Goal: Information Seeking & Learning: Learn about a topic

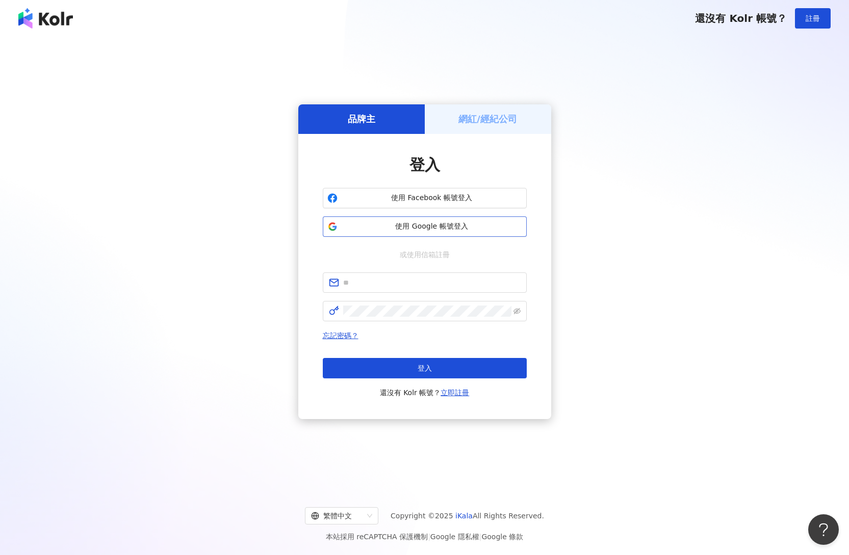
click at [443, 225] on span "使用 Google 帳號登入" at bounding box center [431, 227] width 180 height 10
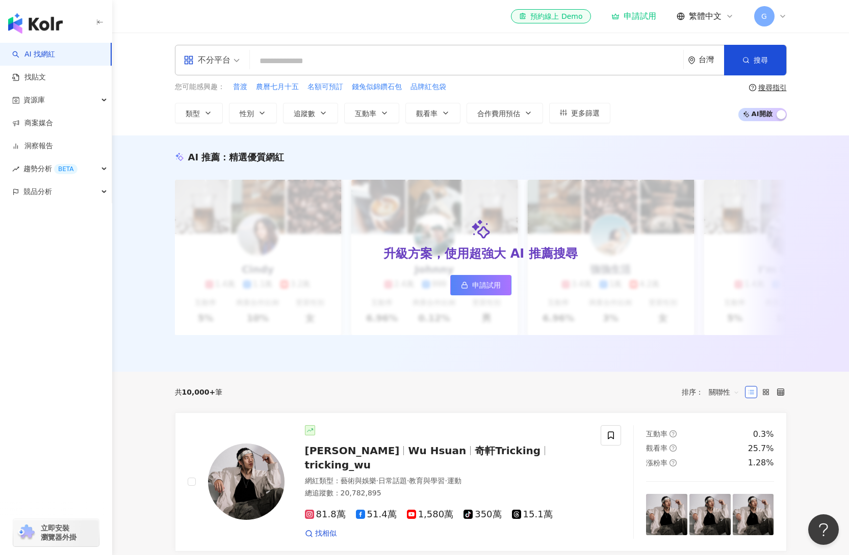
click at [634, 16] on div "申請試用" at bounding box center [633, 16] width 45 height 10
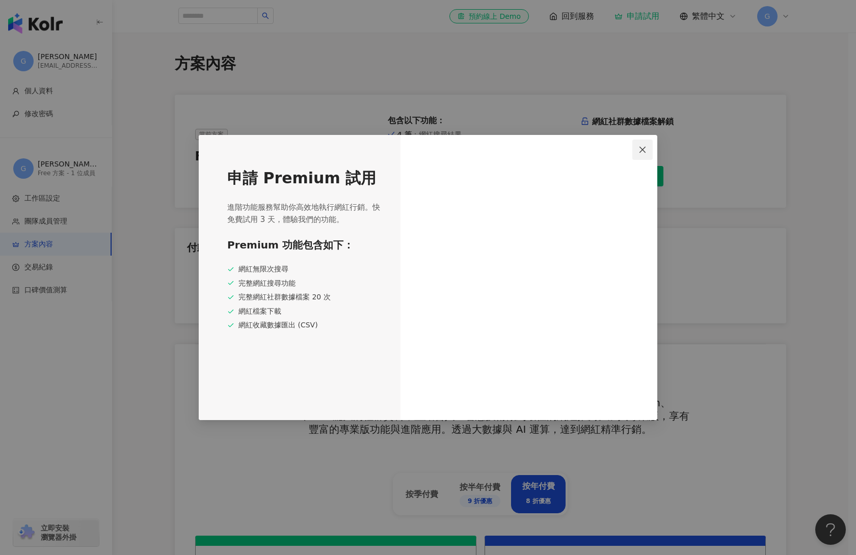
click at [645, 153] on icon "close" at bounding box center [643, 150] width 8 height 8
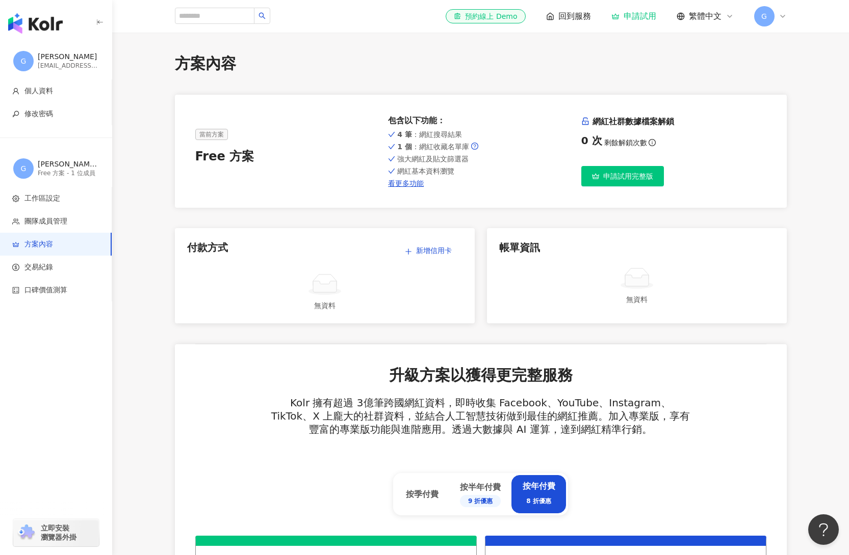
click at [634, 172] on span "申請試用完整版" at bounding box center [628, 176] width 50 height 8
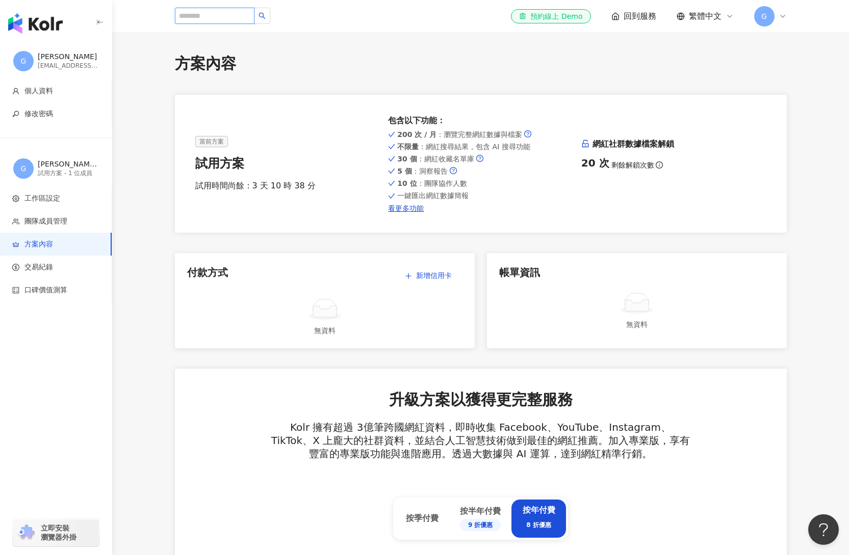
click at [227, 20] on input "search" at bounding box center [215, 16] width 80 height 16
paste input "***"
type input "***"
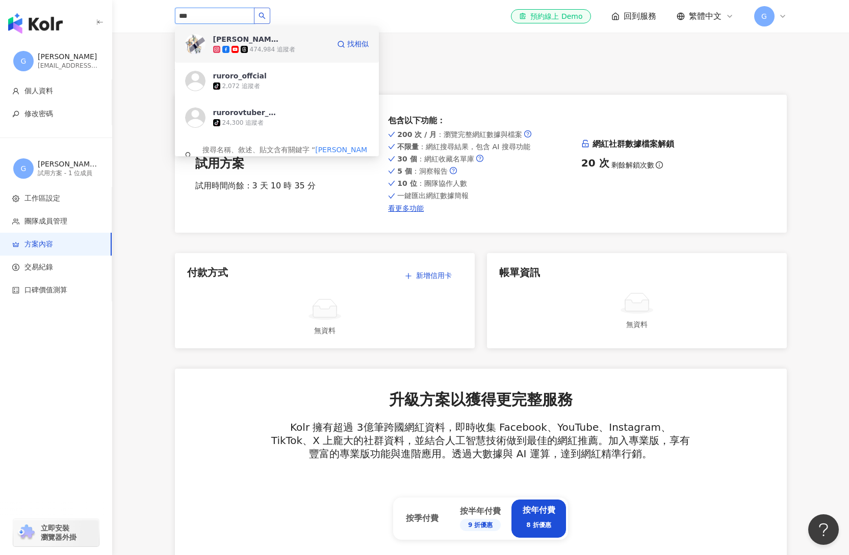
click at [263, 38] on div "璐洛洛 Ruroro【人造人Vtuber】" at bounding box center [246, 39] width 66 height 10
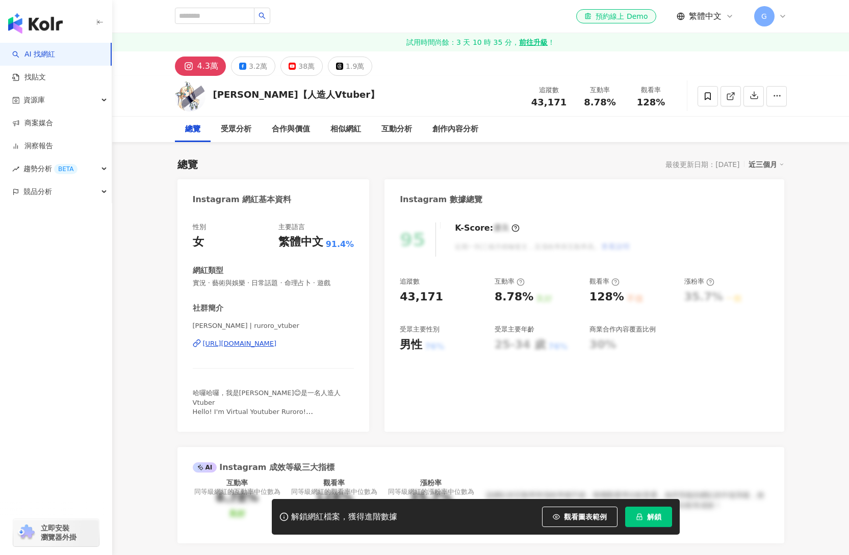
click at [645, 519] on button "解鎖" at bounding box center [648, 517] width 47 height 20
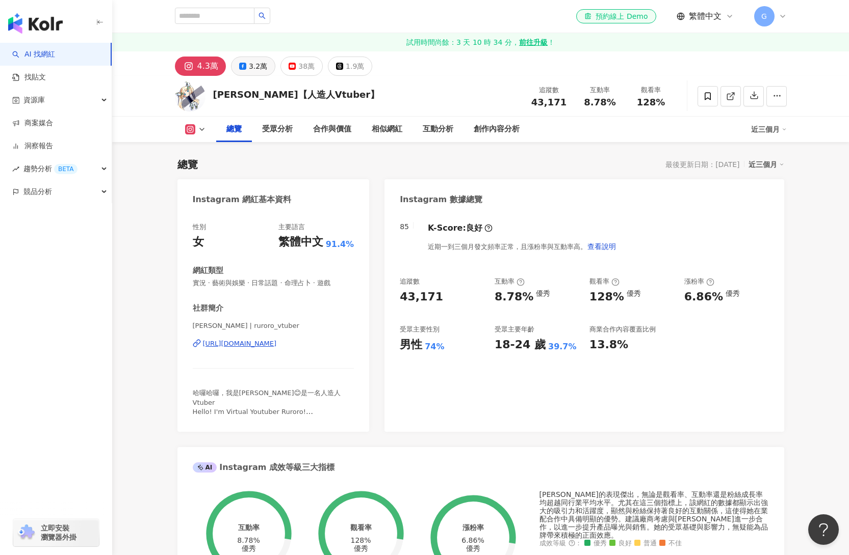
click at [255, 64] on div "3.2萬" at bounding box center [258, 66] width 18 height 14
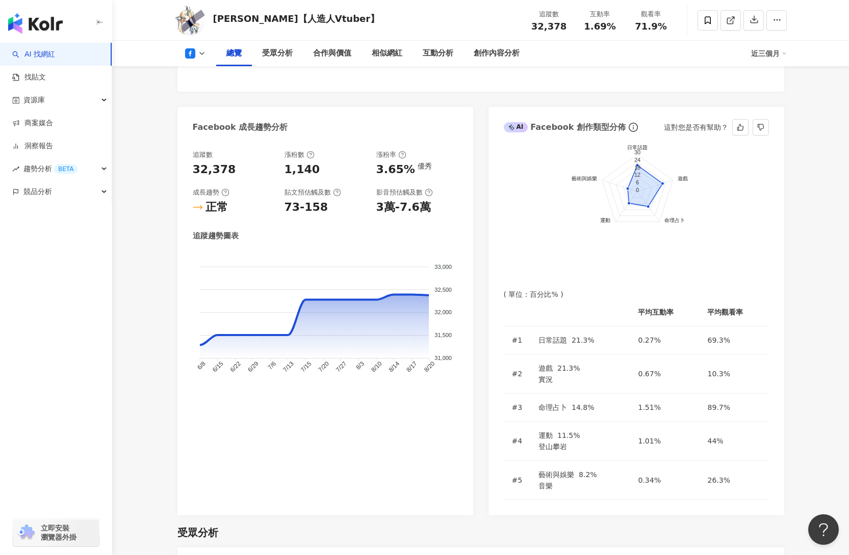
scroll to position [898, 0]
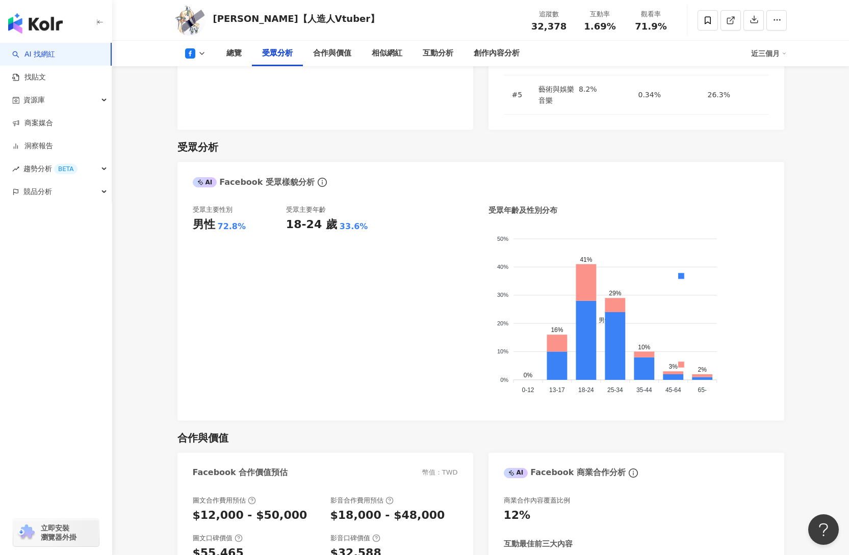
click at [197, 217] on div "男性" at bounding box center [204, 225] width 22 height 16
drag, startPoint x: 210, startPoint y: 125, endPoint x: 244, endPoint y: 128, distance: 33.7
click at [244, 217] on div "男性 72.8%" at bounding box center [239, 225] width 93 height 16
drag, startPoint x: 287, startPoint y: 120, endPoint x: 367, endPoint y: 127, distance: 80.3
click at [367, 217] on div "18-24 歲 33.6%" at bounding box center [332, 225] width 93 height 16
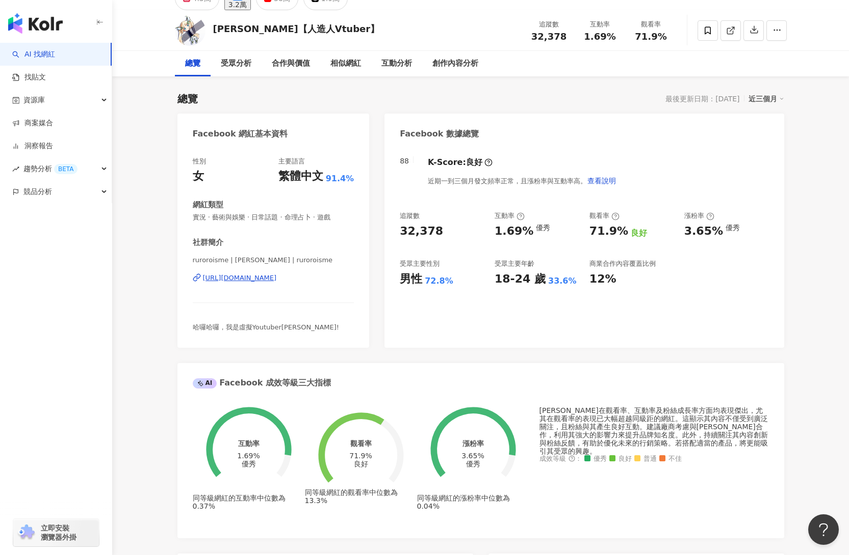
scroll to position [0, 0]
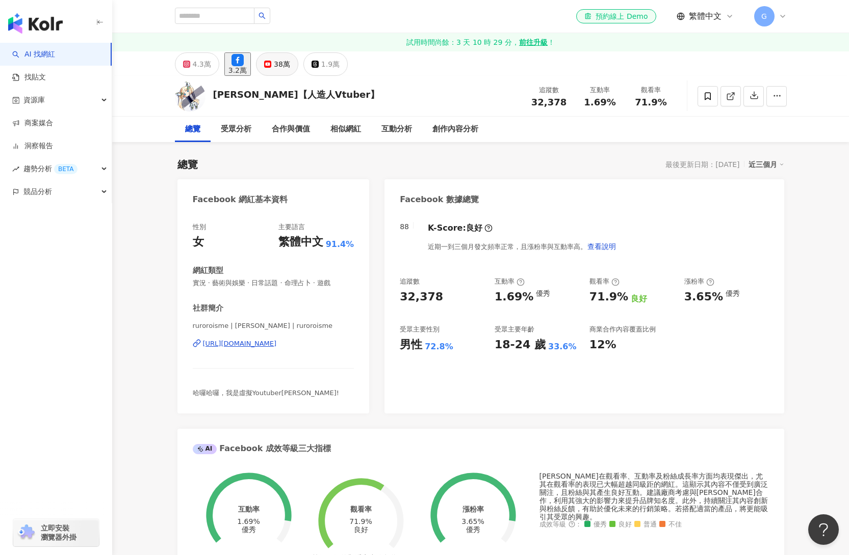
click at [271, 65] on icon at bounding box center [267, 64] width 7 height 7
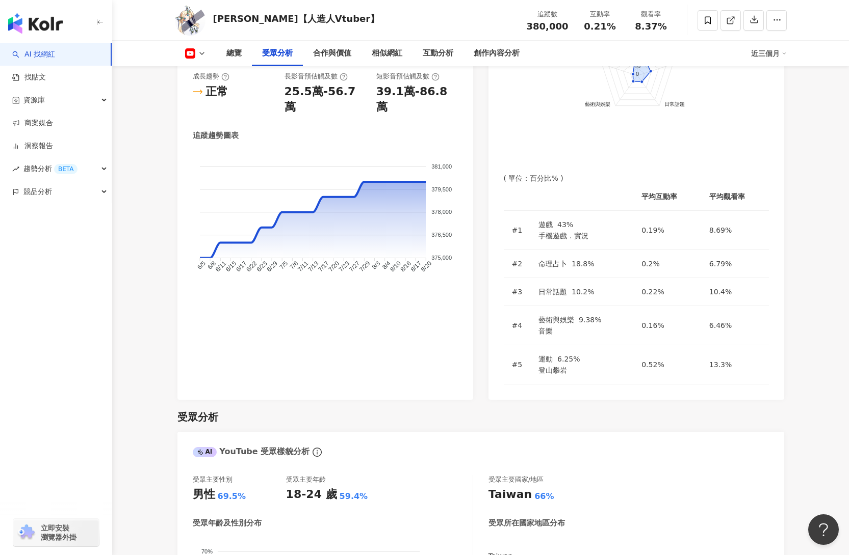
scroll to position [897, 0]
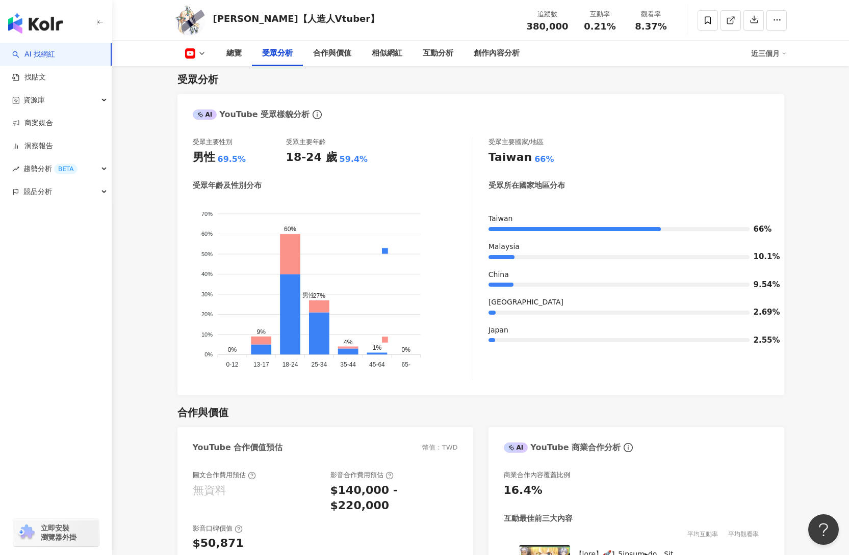
click at [195, 150] on div "男性" at bounding box center [204, 158] width 22 height 16
drag, startPoint x: 193, startPoint y: 142, endPoint x: 245, endPoint y: 141, distance: 52.0
click at [245, 150] on div "男性 69.5%" at bounding box center [239, 158] width 93 height 16
copy div "男性 69.5%"
drag, startPoint x: 287, startPoint y: 142, endPoint x: 378, endPoint y: 146, distance: 90.3
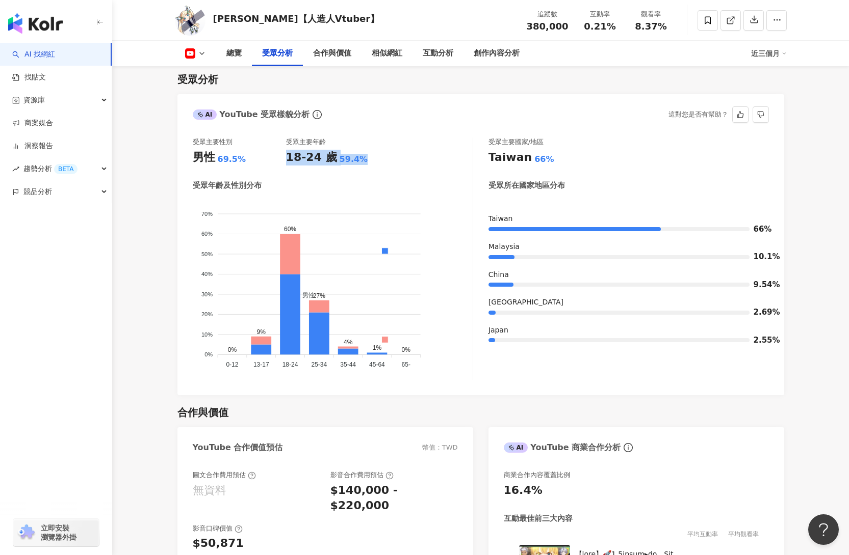
click at [378, 150] on div "18-24 歲 59.4%" at bounding box center [332, 158] width 93 height 16
copy div "18-24 歲 59.4%"
click at [207, 52] on button at bounding box center [195, 53] width 41 height 10
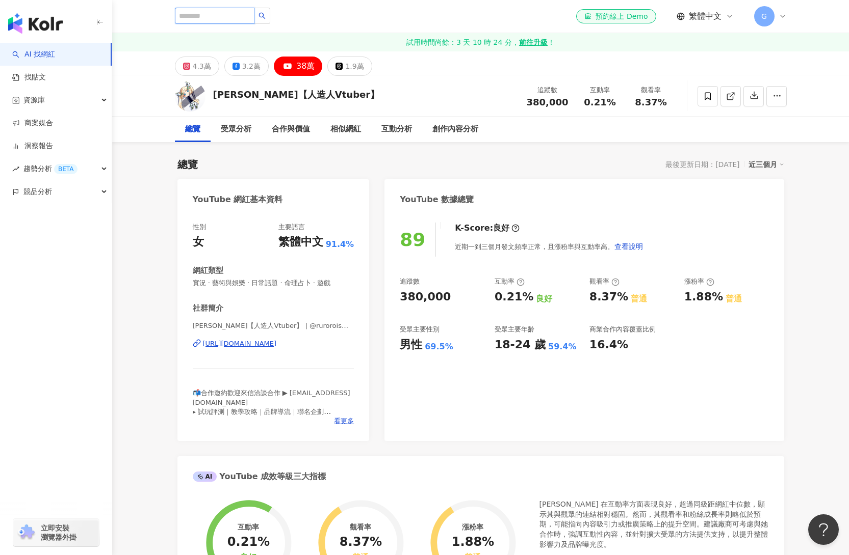
click at [228, 13] on input "search" at bounding box center [215, 16] width 80 height 16
paste input "*****"
type input "*****"
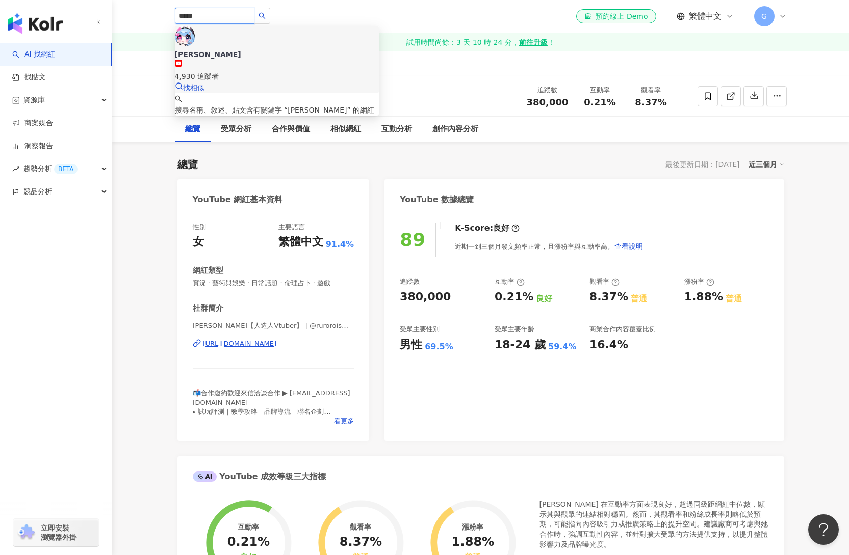
click at [262, 60] on div "4,930 追蹤者" at bounding box center [277, 71] width 204 height 22
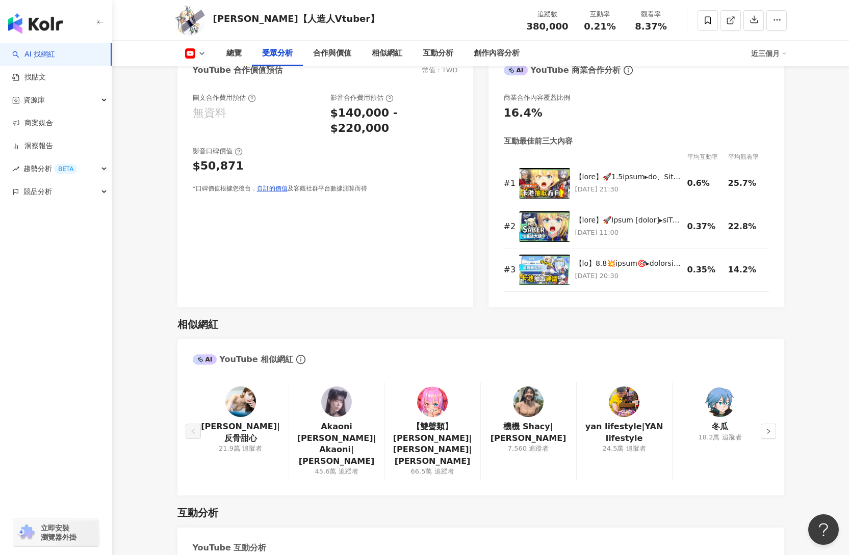
scroll to position [858, 0]
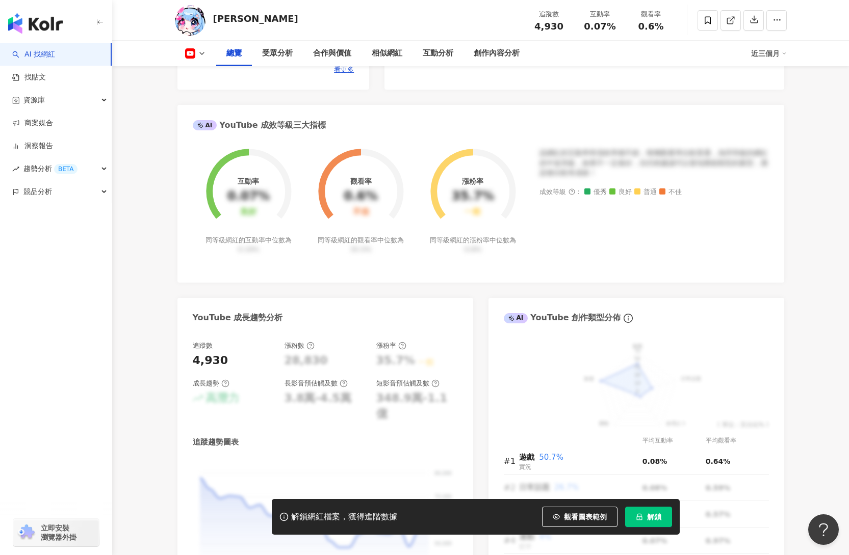
click at [201, 54] on polyline at bounding box center [202, 53] width 4 height 2
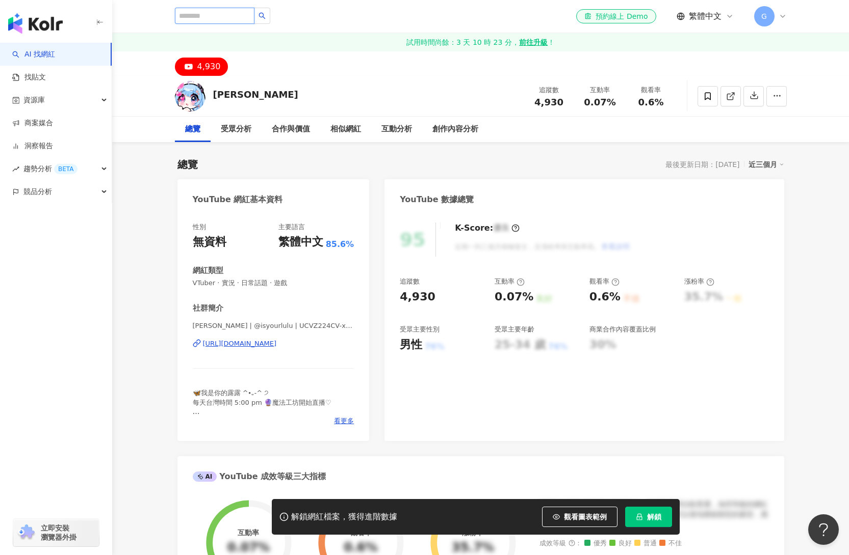
click at [216, 14] on input "search" at bounding box center [215, 16] width 80 height 16
paste input "**********"
type input "**********"
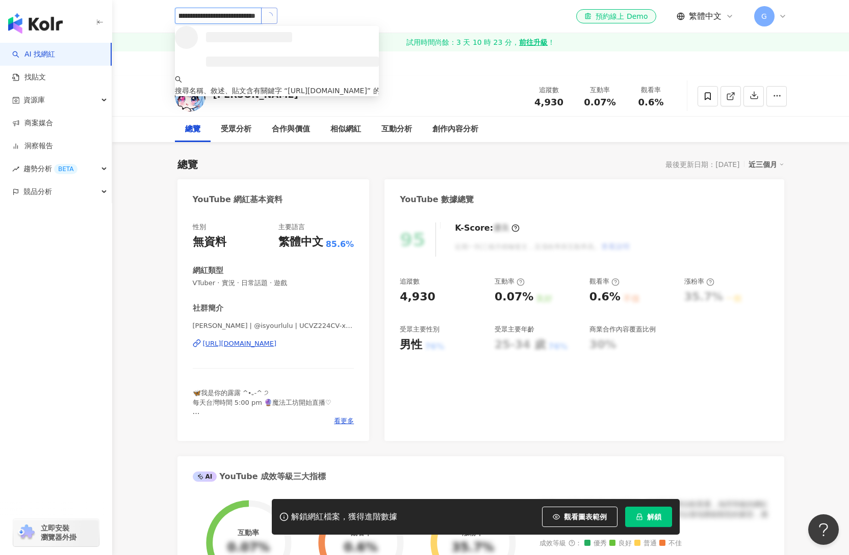
click at [273, 17] on button "button" at bounding box center [269, 16] width 16 height 16
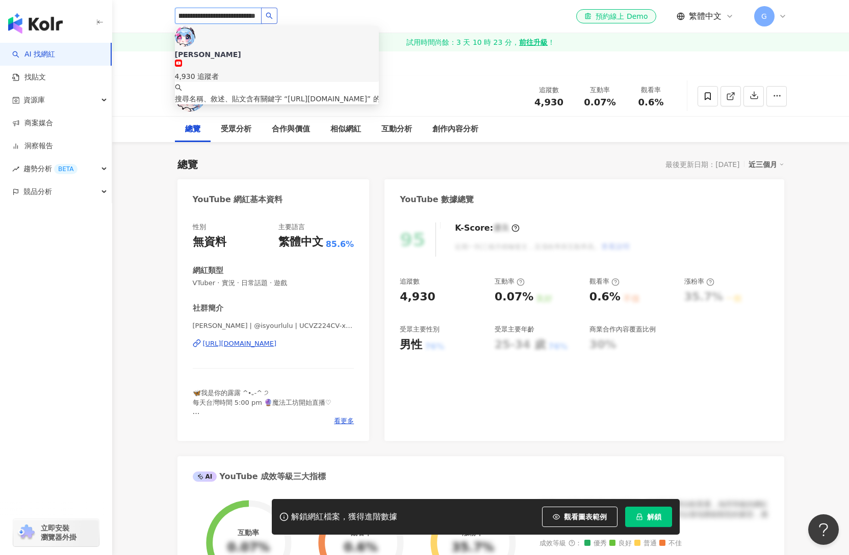
click at [273, 16] on button "button" at bounding box center [269, 16] width 16 height 16
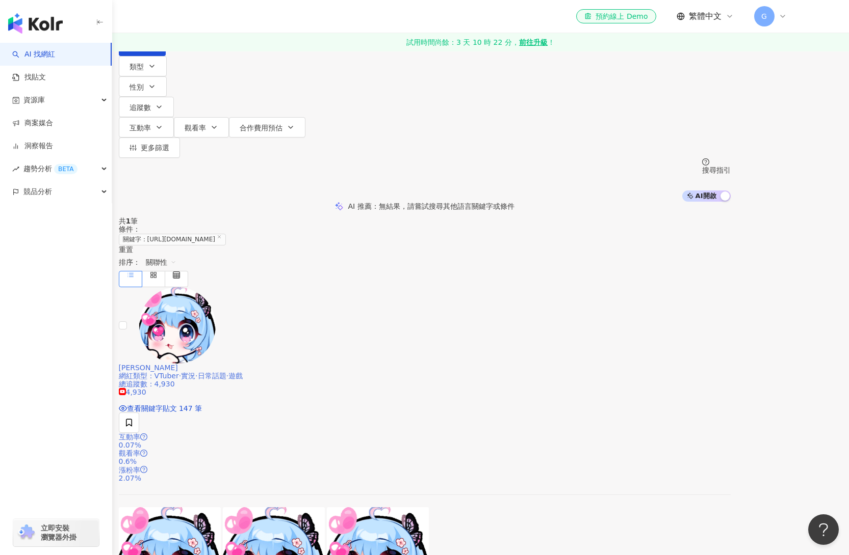
click at [178, 364] on span "雪羽婭露露LuLu" at bounding box center [148, 368] width 59 height 8
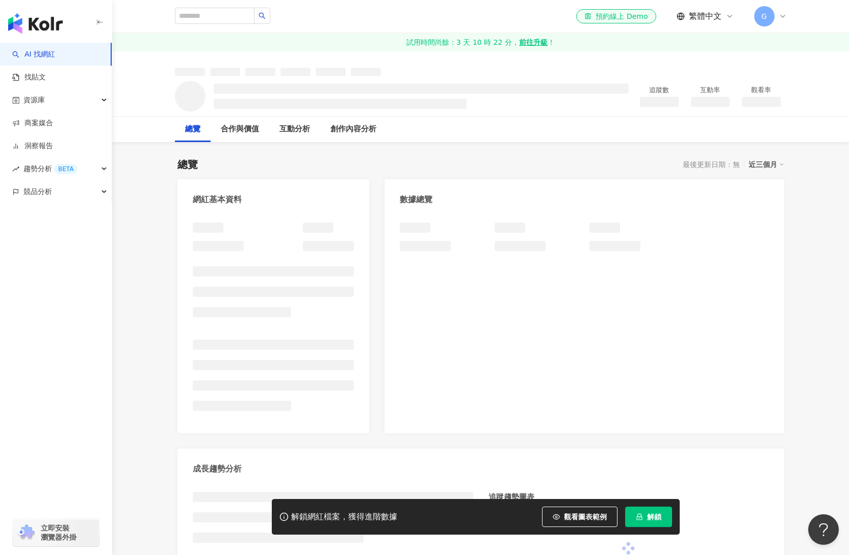
click at [654, 514] on span "解鎖" at bounding box center [654, 517] width 14 height 8
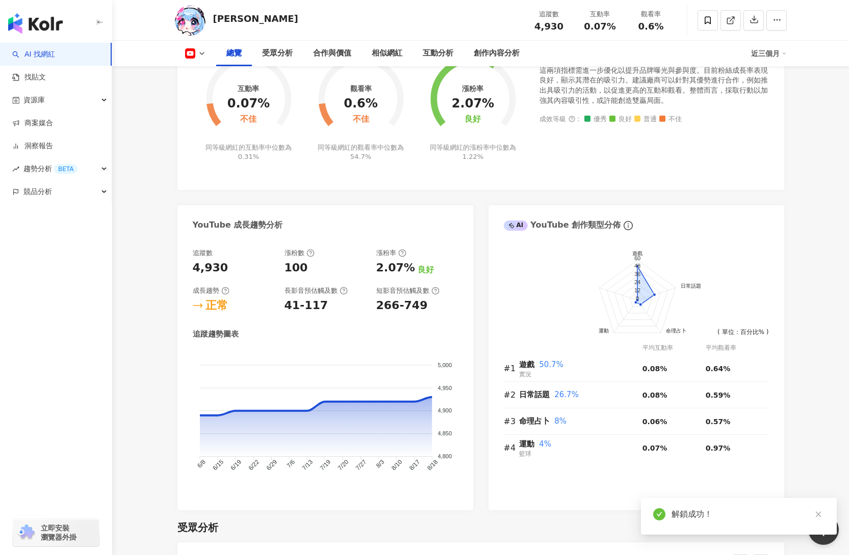
scroll to position [858, 0]
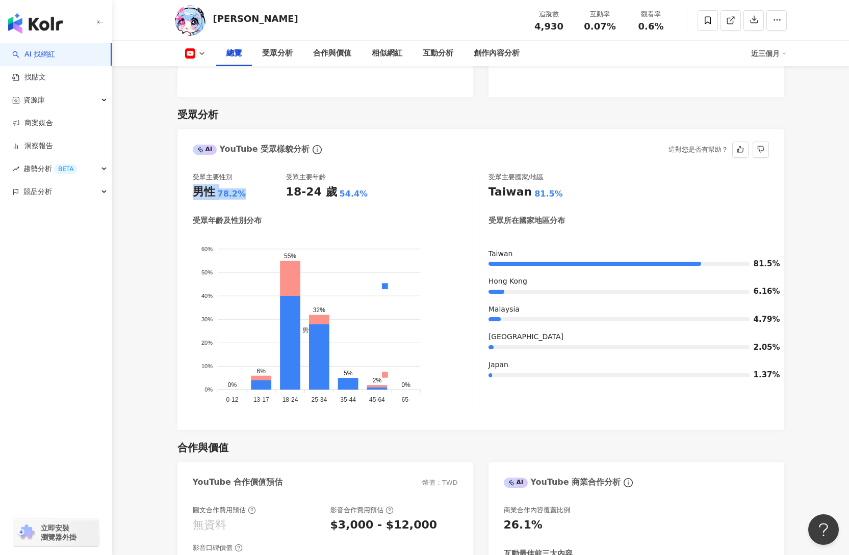
drag, startPoint x: 193, startPoint y: 191, endPoint x: 245, endPoint y: 195, distance: 51.7
click at [245, 195] on div "男性 78.2%" at bounding box center [239, 192] width 93 height 16
copy div "男性 78.2%"
drag, startPoint x: 372, startPoint y: 197, endPoint x: 381, endPoint y: 196, distance: 8.7
click at [381, 196] on div "受眾主要性別 男性 78.2% 受眾主要年齡 18-24 歲 54.4%" at bounding box center [333, 187] width 280 height 28
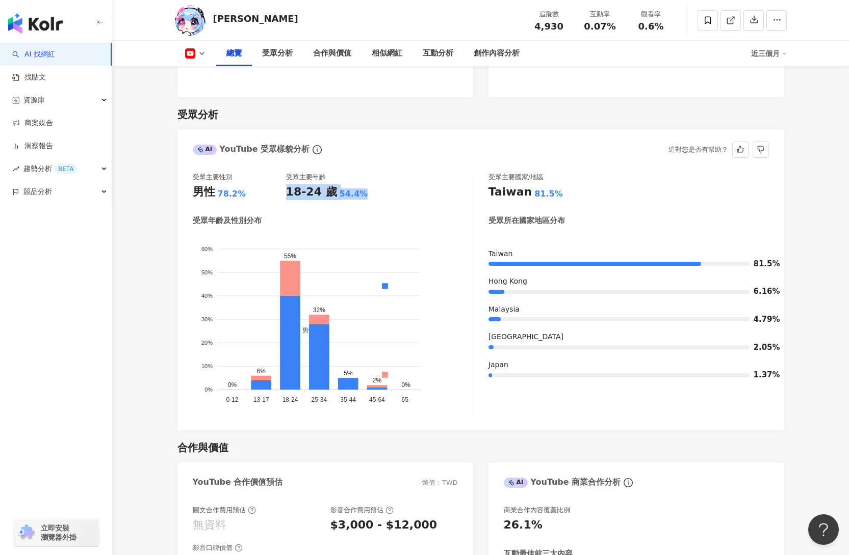
copy div "18-24 歲 54.4%"
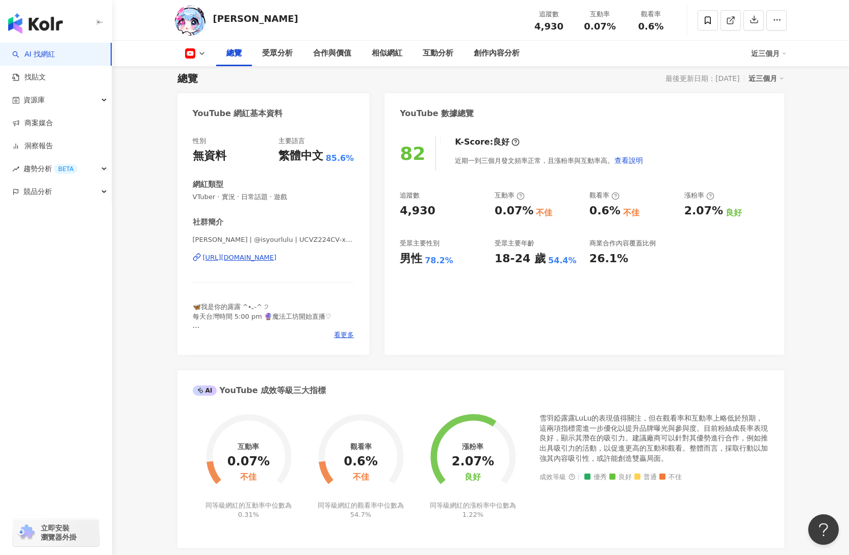
scroll to position [0, 0]
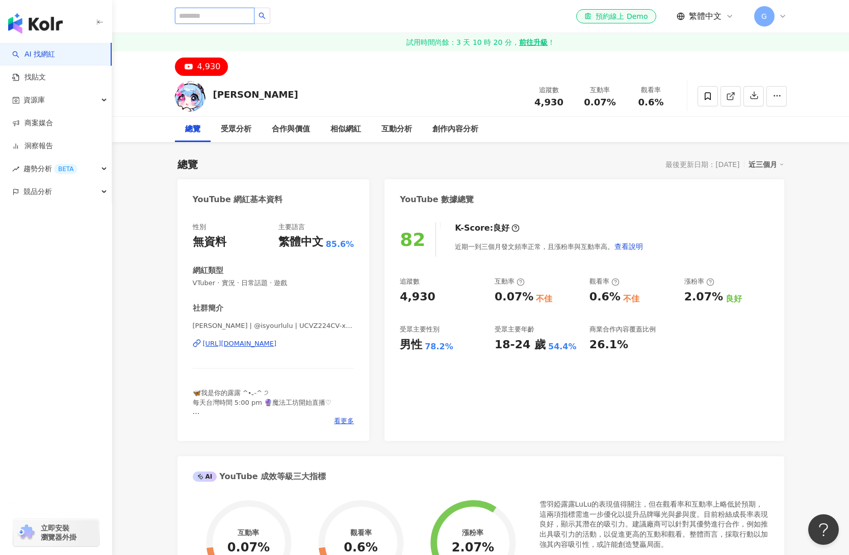
click at [228, 16] on input "search" at bounding box center [215, 16] width 80 height 16
paste input "*****"
type input "*****"
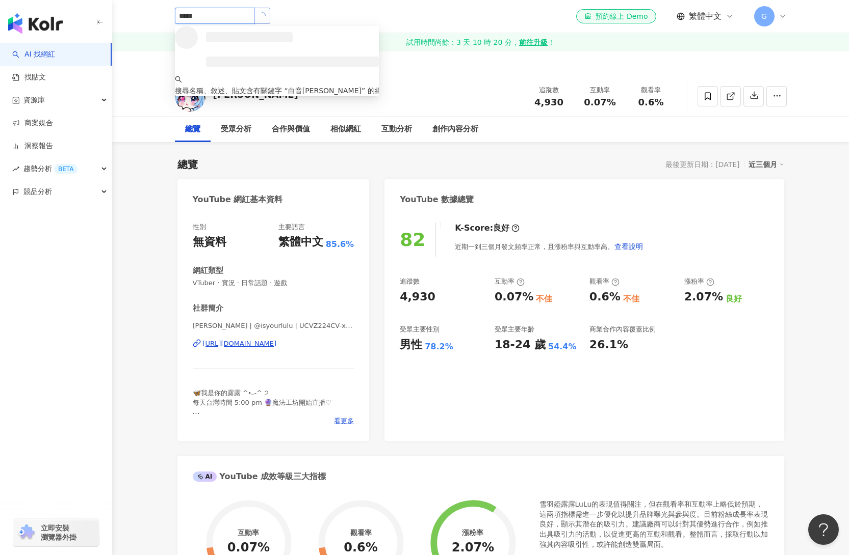
click at [266, 16] on icon "loading" at bounding box center [261, 15] width 9 height 9
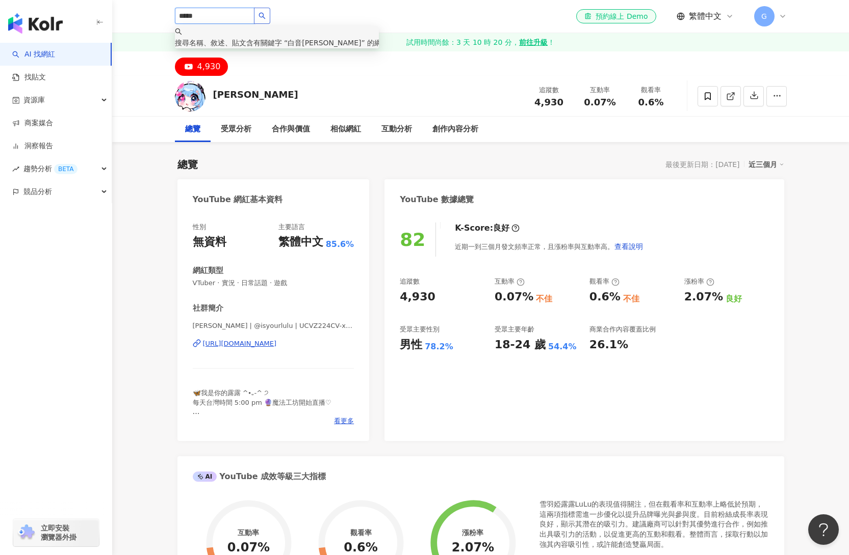
click at [266, 16] on icon "search" at bounding box center [261, 15] width 7 height 7
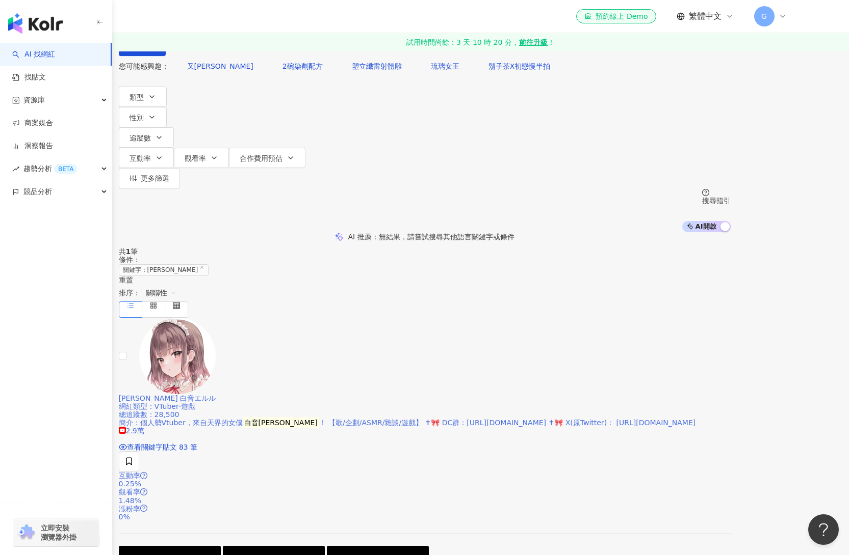
click at [360, 394] on div "[PERSON_NAME] 白音エルル" at bounding box center [425, 398] width 612 height 8
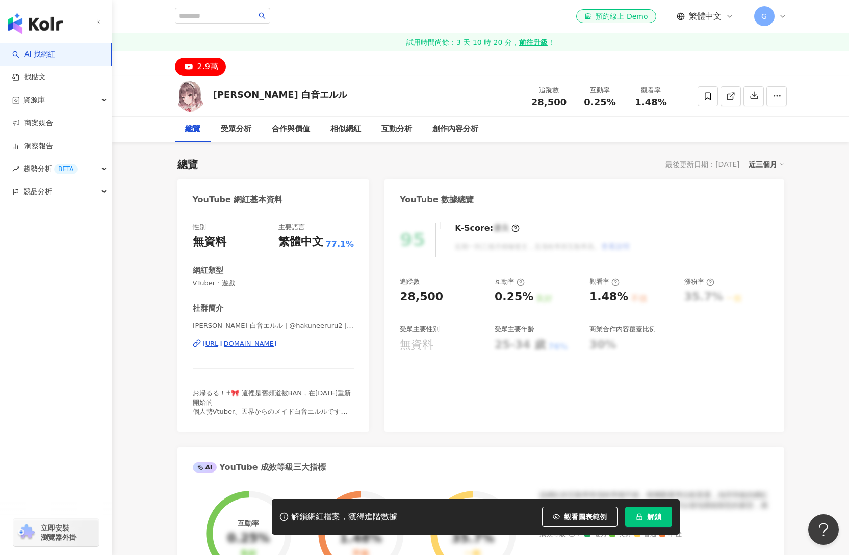
click at [647, 514] on span "解鎖" at bounding box center [654, 517] width 14 height 8
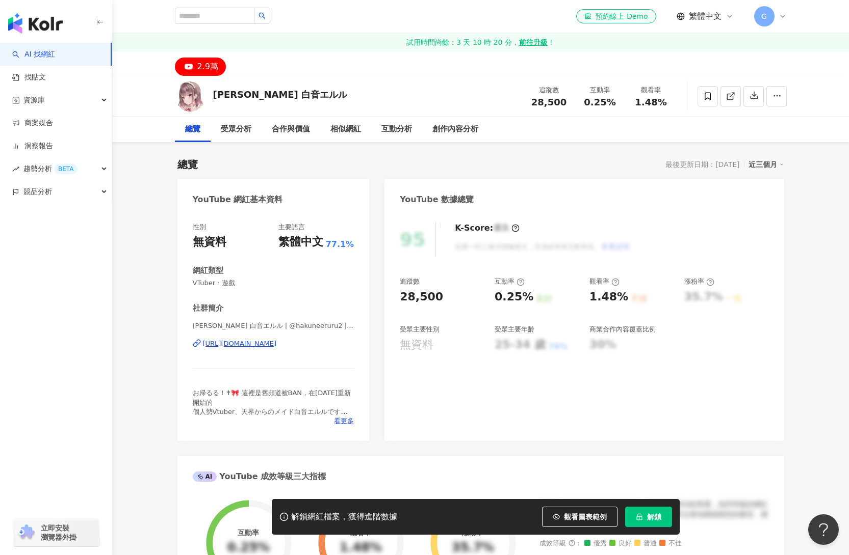
scroll to position [359, 0]
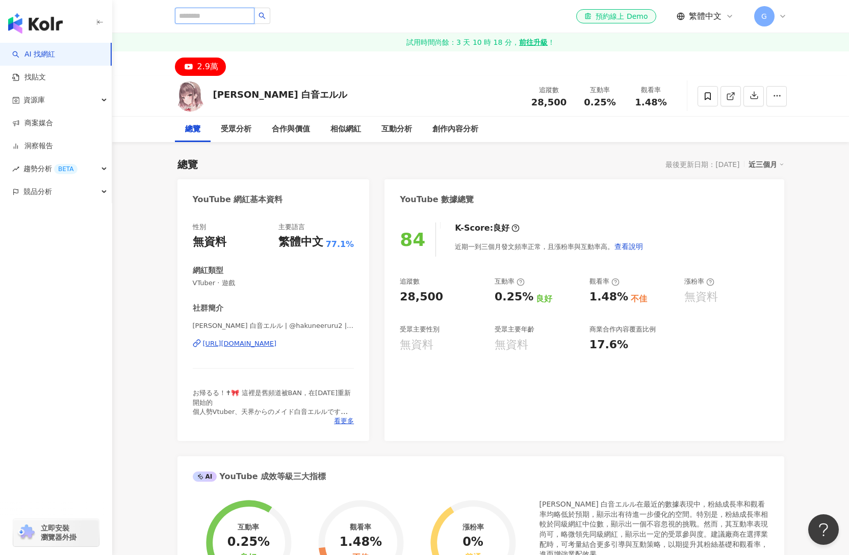
click at [229, 18] on input "search" at bounding box center [215, 16] width 80 height 16
paste input "****"
type input "****"
click at [267, 16] on icon "loading" at bounding box center [261, 15] width 9 height 9
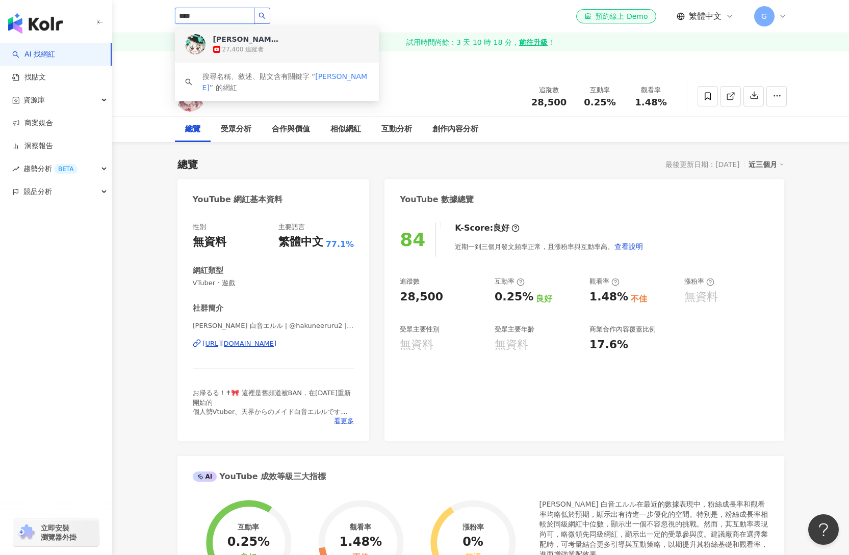
click at [297, 42] on div "Moriame Yuna Ch. 森雨悠娜 27,400 追蹤者" at bounding box center [290, 44] width 155 height 20
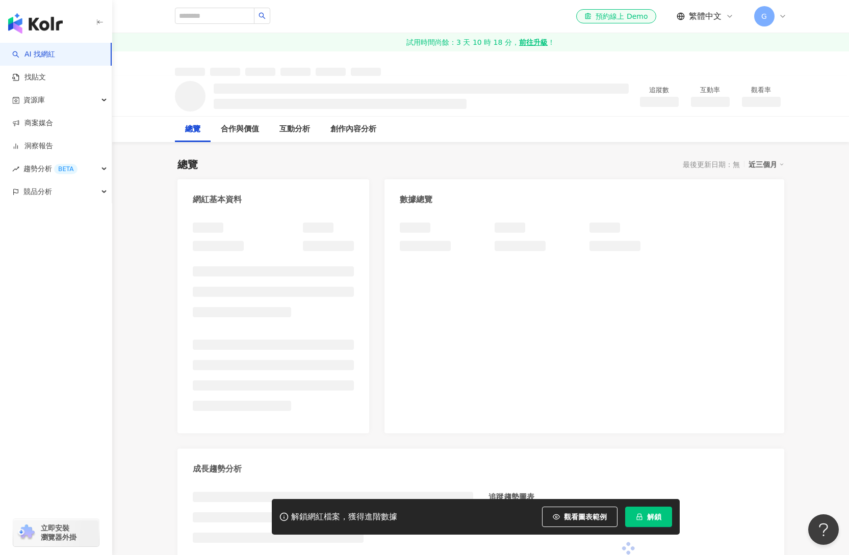
click at [660, 513] on span "解鎖" at bounding box center [654, 517] width 14 height 8
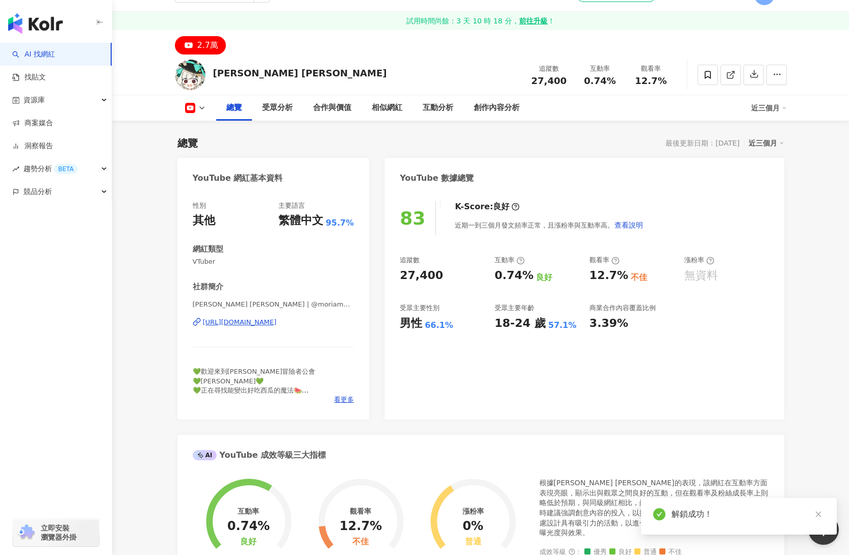
scroll to position [806, 0]
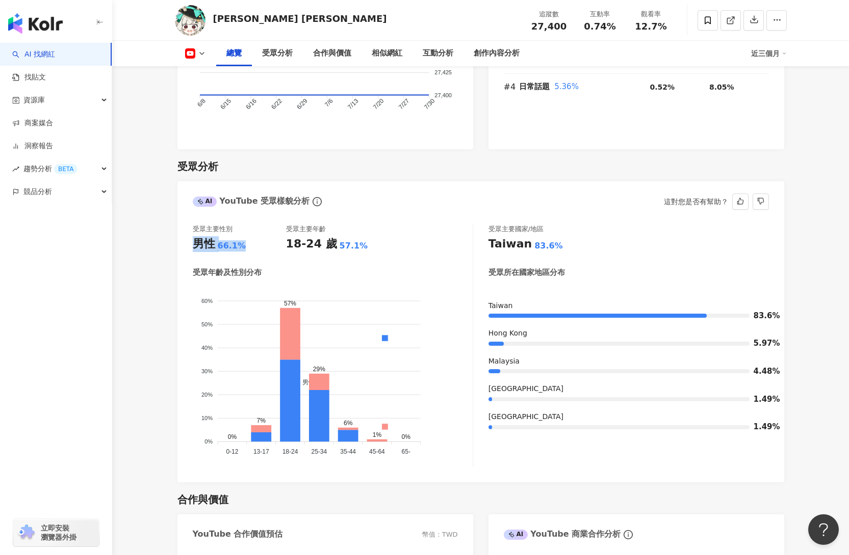
drag, startPoint x: 193, startPoint y: 243, endPoint x: 247, endPoint y: 246, distance: 54.6
click at [247, 246] on div "男性 66.1%" at bounding box center [239, 244] width 93 height 16
copy div "男性 66.1%"
drag, startPoint x: 287, startPoint y: 245, endPoint x: 383, endPoint y: 246, distance: 95.8
click at [383, 246] on div "受眾主要性別 男性 66.1% 受眾主要年齡 18-24 歲 57.1%" at bounding box center [333, 239] width 280 height 28
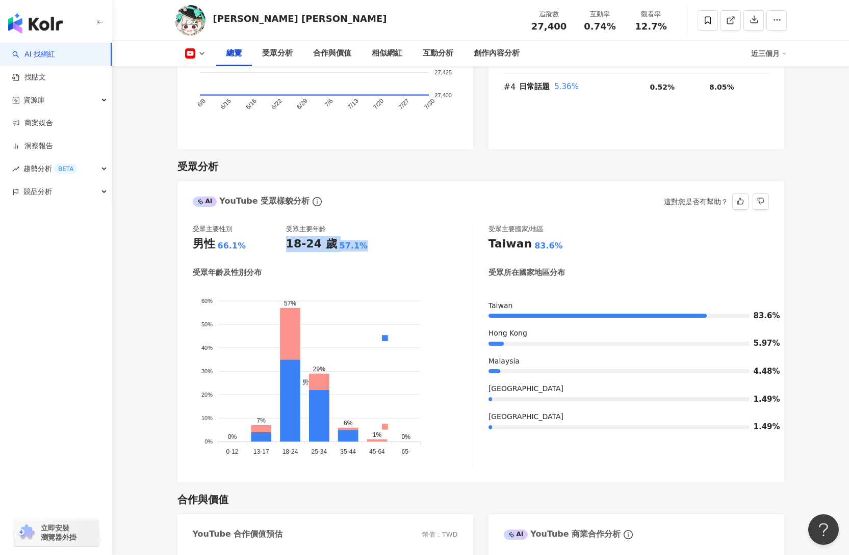
copy div "18-24 歲 57.1%"
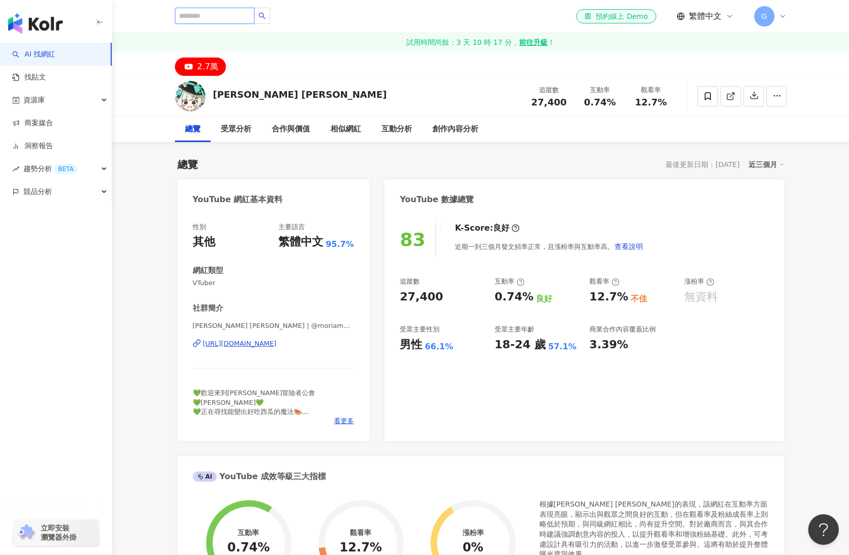
click at [234, 14] on input "search" at bounding box center [215, 16] width 80 height 16
paste input "**"
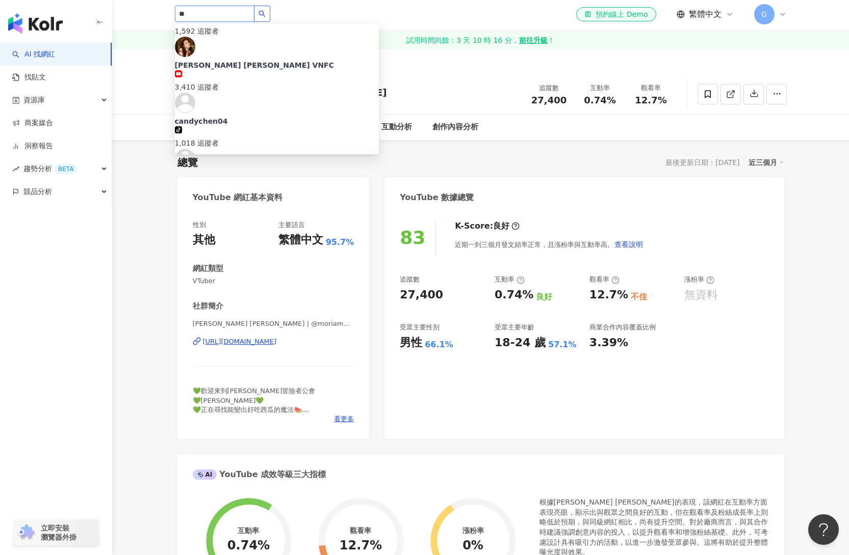
scroll to position [337, 0]
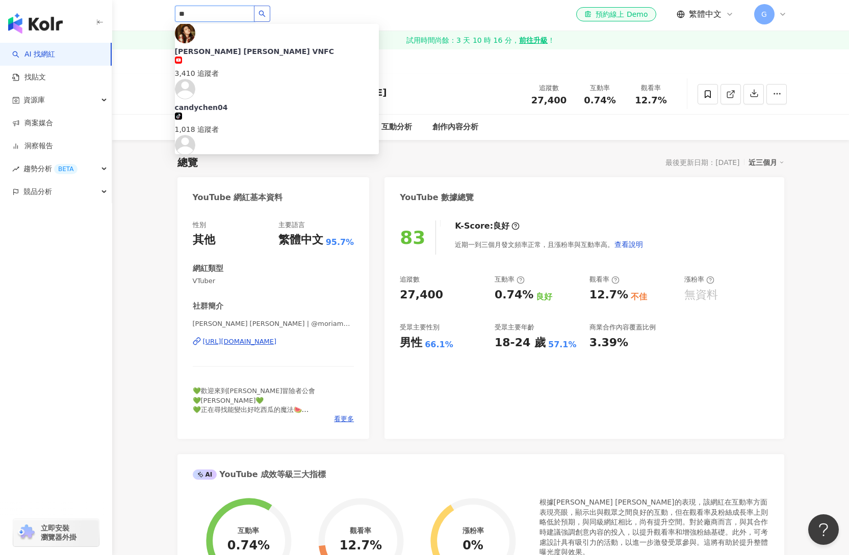
click at [206, 10] on input "**" at bounding box center [215, 14] width 80 height 16
paste input "**********"
type input "**********"
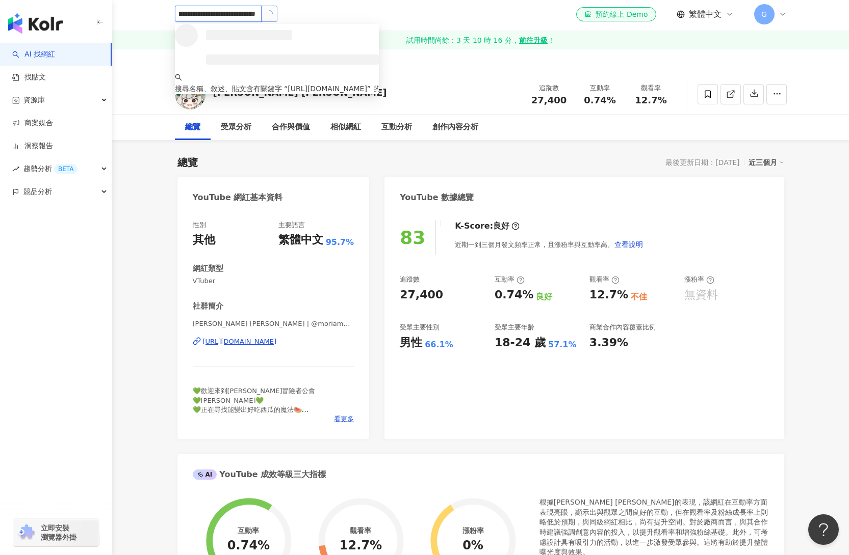
scroll to position [0, 0]
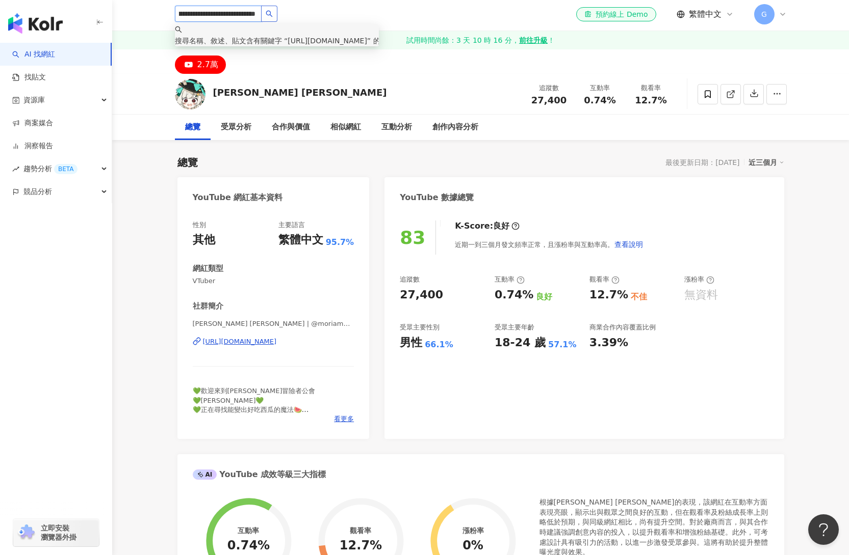
click at [272, 14] on button "button" at bounding box center [269, 14] width 16 height 16
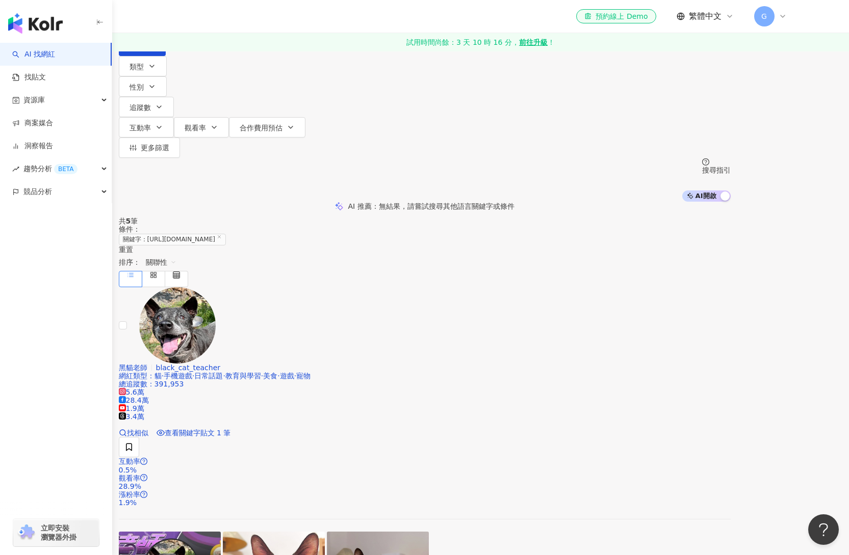
drag, startPoint x: 431, startPoint y: 83, endPoint x: 237, endPoint y: 69, distance: 194.7
click at [243, 56] on div "**********" at bounding box center [425, 28] width 612 height 56
type input "*"
click at [267, 19] on input "search" at bounding box center [225, 9] width 83 height 19
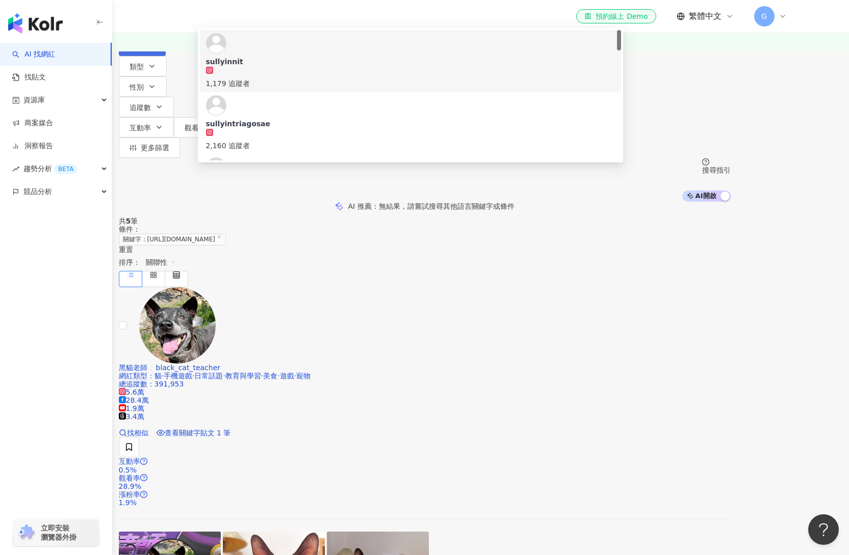
type input "*******"
click at [155, 50] on span "搜尋" at bounding box center [148, 46] width 14 height 8
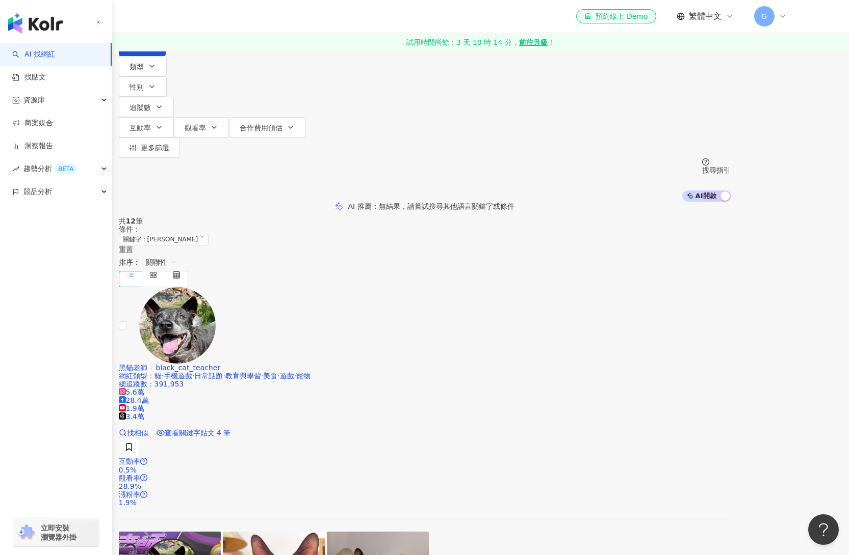
click at [267, 19] on input "*******" at bounding box center [225, 9] width 83 height 19
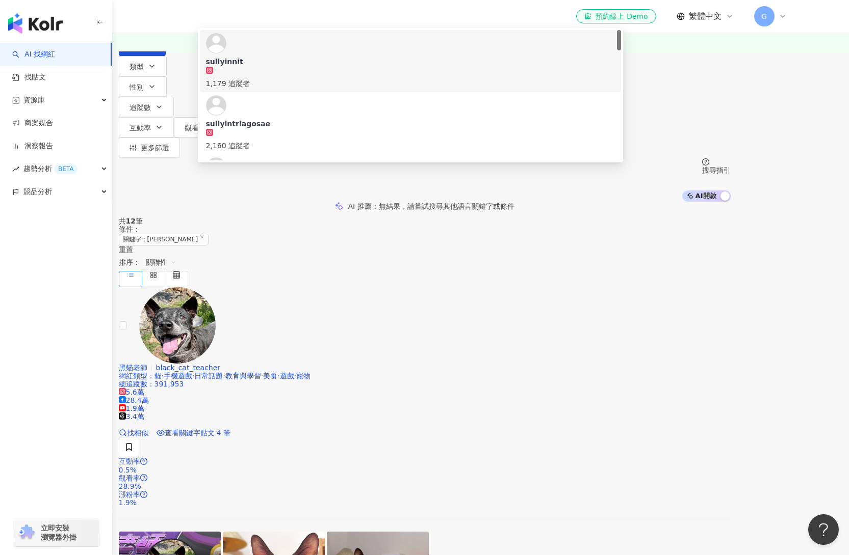
type input "*"
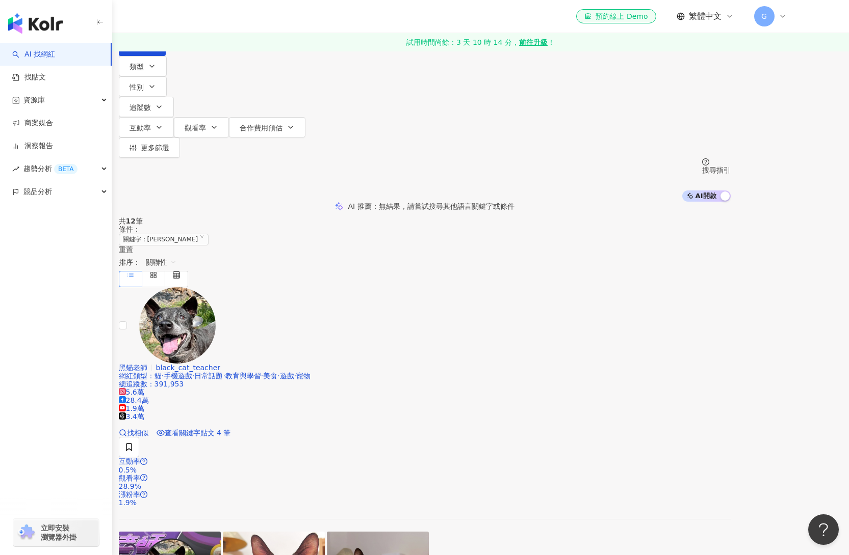
type input "*"
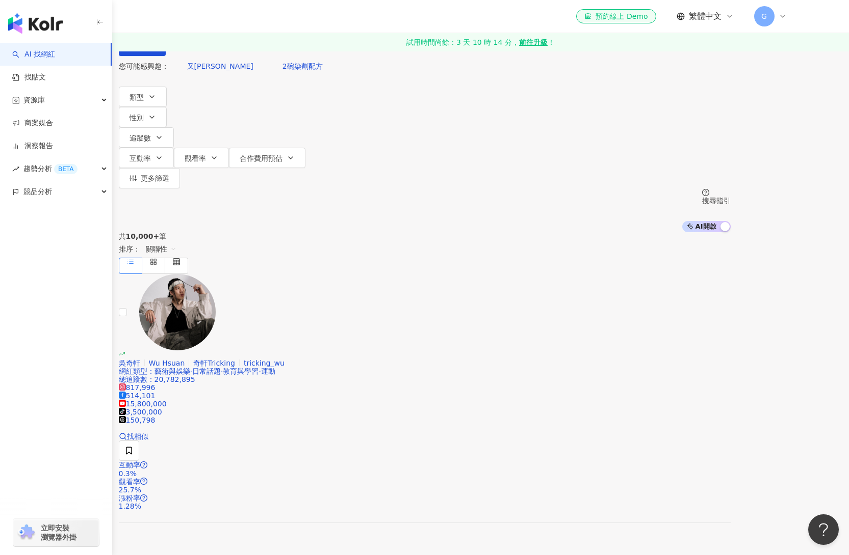
type input "**"
click at [155, 50] on span "搜尋" at bounding box center [148, 46] width 14 height 8
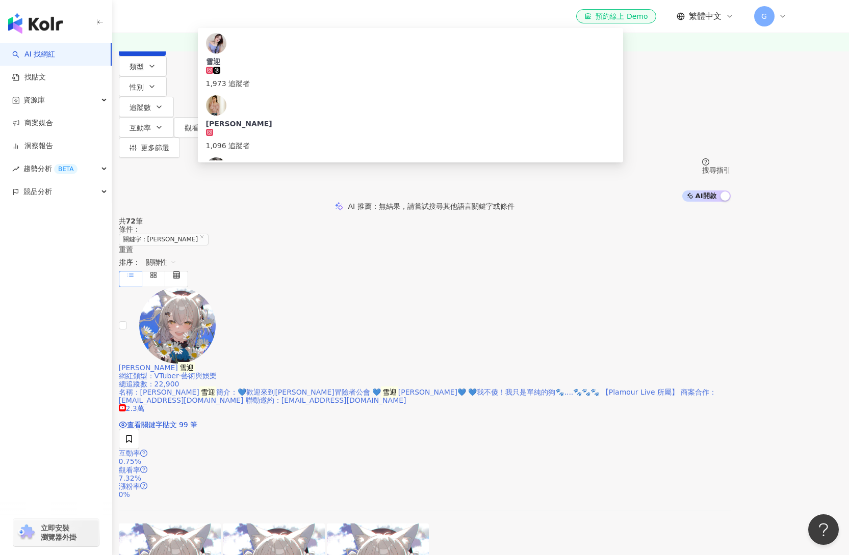
click at [178, 364] on span "Sullyin Ch." at bounding box center [148, 368] width 59 height 8
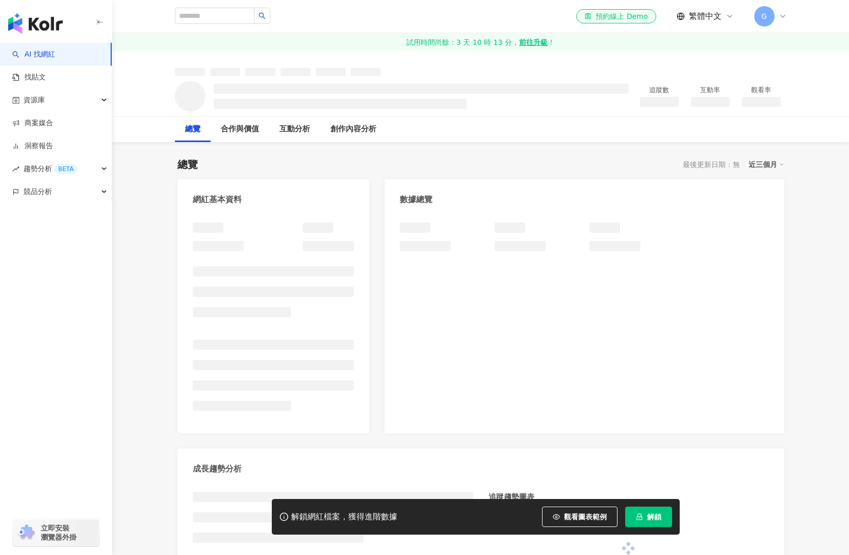
click at [642, 521] on button "解鎖" at bounding box center [648, 517] width 47 height 20
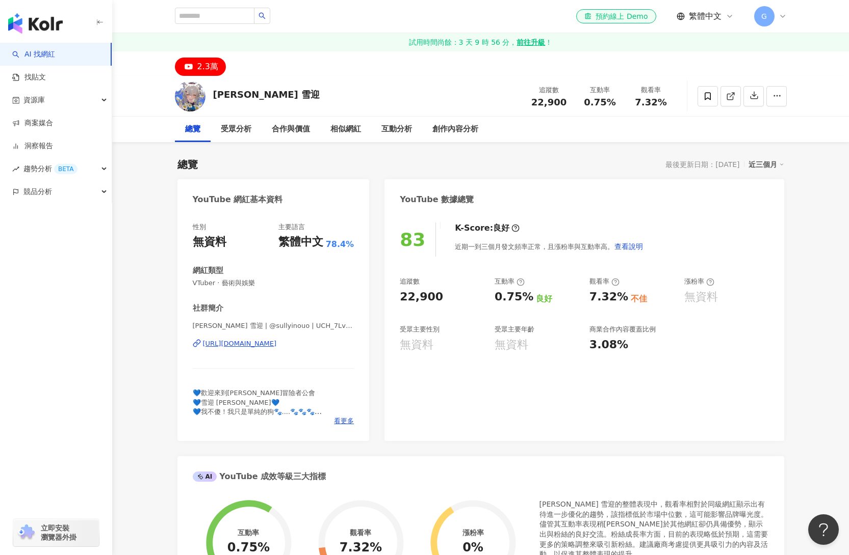
click at [205, 286] on span "VTuber · 藝術與娛樂" at bounding box center [274, 283] width 162 height 9
